Goal: Download file/media

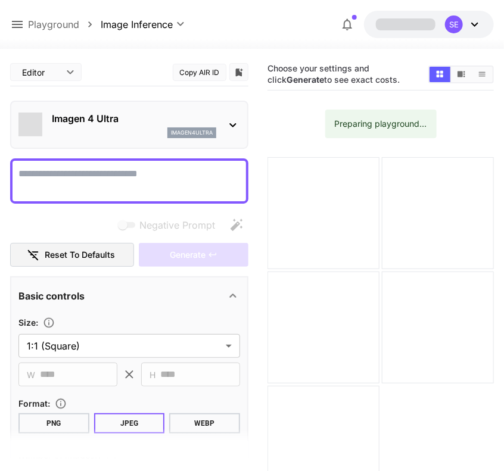
click at [166, 178] on textarea "Negative Prompt" at bounding box center [129, 181] width 222 height 29
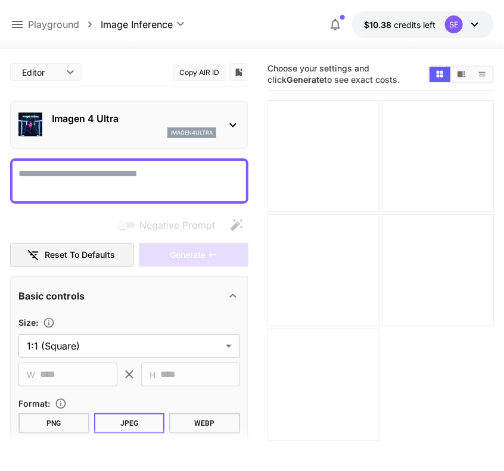
click at [95, 178] on textarea "Negative Prompt" at bounding box center [129, 181] width 222 height 29
click at [83, 181] on textarea "Negative Prompt" at bounding box center [129, 181] width 222 height 29
click at [95, 181] on textarea "Negative Prompt" at bounding box center [129, 181] width 222 height 29
click at [112, 186] on textarea "Negative Prompt" at bounding box center [129, 181] width 222 height 29
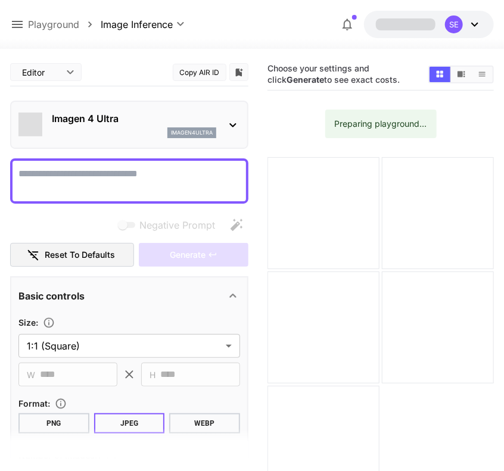
click at [70, 184] on textarea "Negative Prompt" at bounding box center [129, 181] width 222 height 29
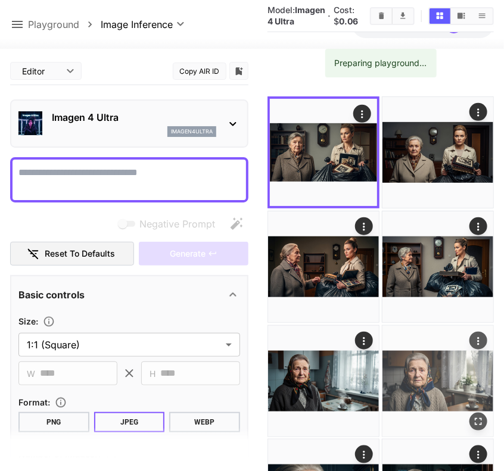
scroll to position [62, 0]
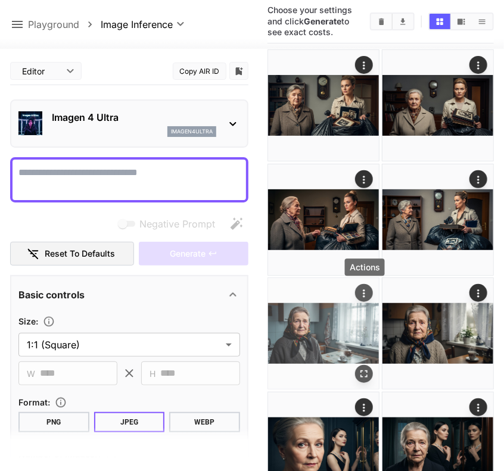
click at [362, 293] on icon "Actions" at bounding box center [364, 294] width 12 height 12
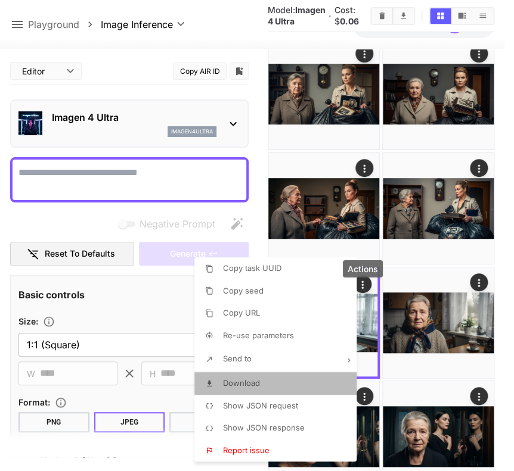
drag, startPoint x: 331, startPoint y: 378, endPoint x: 337, endPoint y: 254, distance: 124.1
click at [331, 377] on li "Download" at bounding box center [278, 383] width 169 height 23
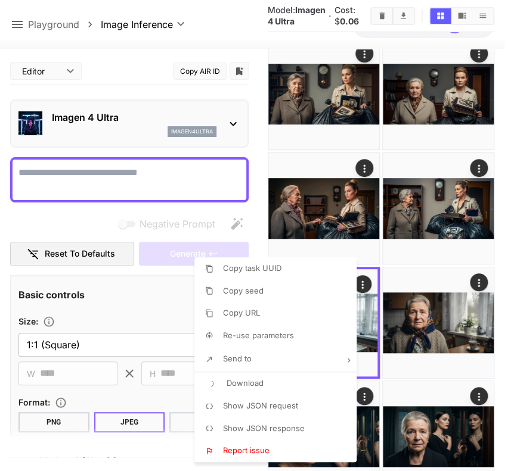
click at [160, 186] on div at bounding box center [257, 235] width 514 height 471
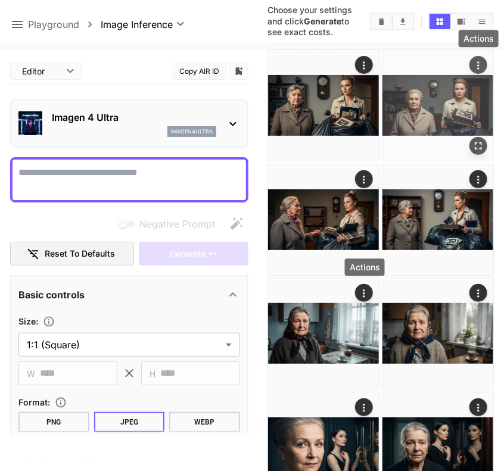
click at [479, 69] on icon "Actions" at bounding box center [478, 65] width 2 height 8
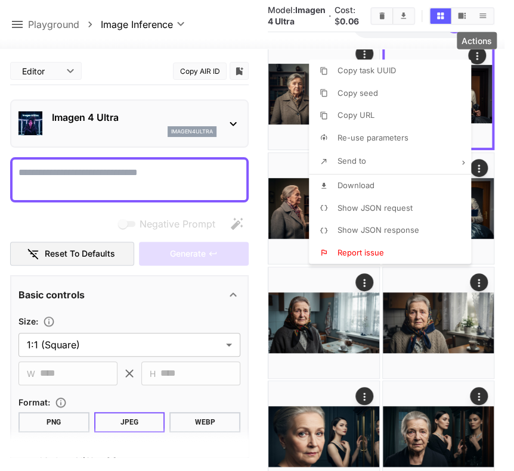
click at [446, 183] on li "Download" at bounding box center [393, 186] width 169 height 23
click at [99, 171] on div at bounding box center [257, 235] width 514 height 471
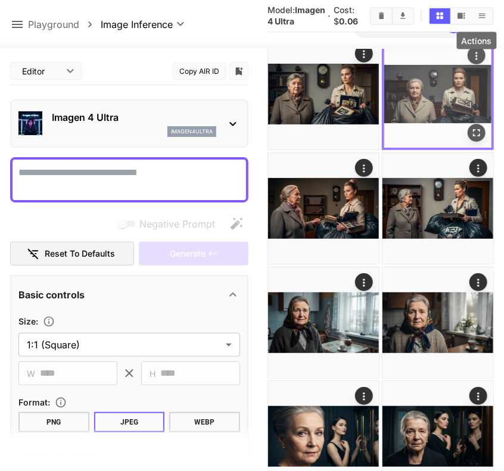
click at [475, 62] on icon "Actions" at bounding box center [477, 56] width 12 height 12
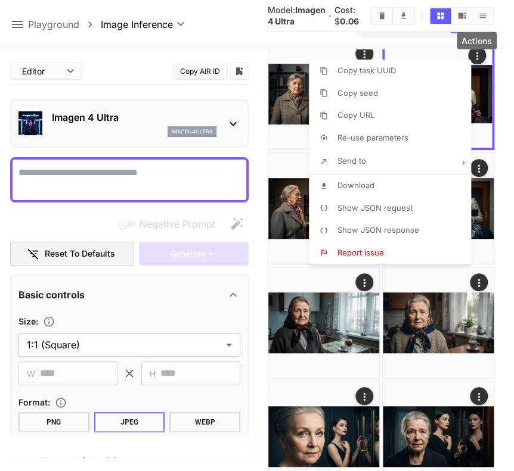
click at [171, 176] on div at bounding box center [257, 235] width 514 height 471
